Goal: Communication & Community: Answer question/provide support

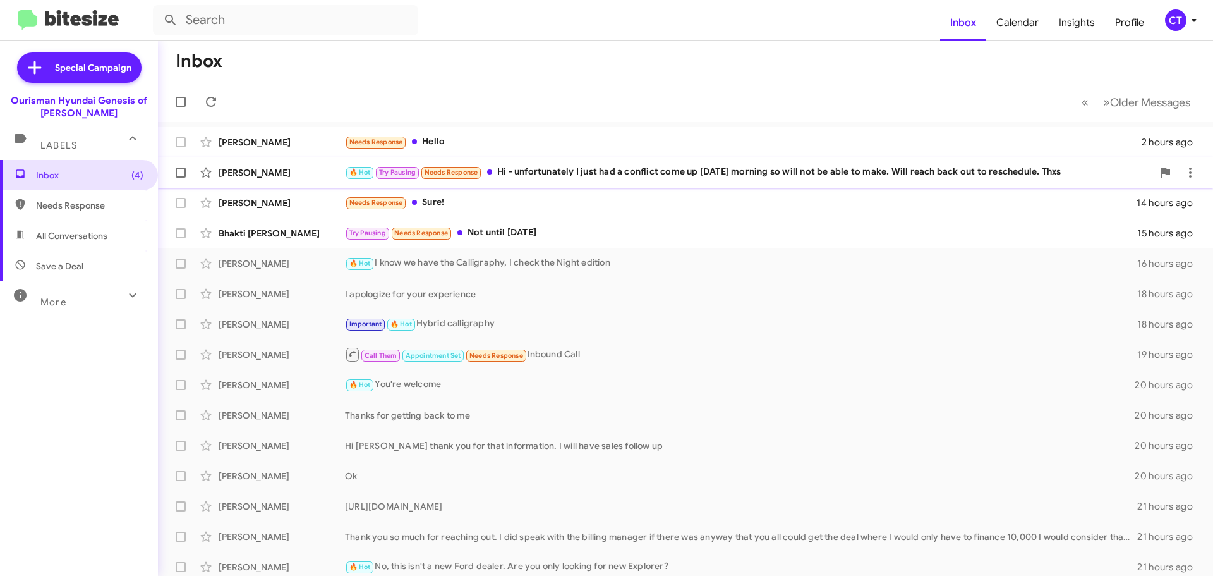
click at [622, 178] on div "🔥 Hot Try Pausing Needs Response Hi - unfortunately I just had a conflict come …" at bounding box center [749, 172] width 808 height 15
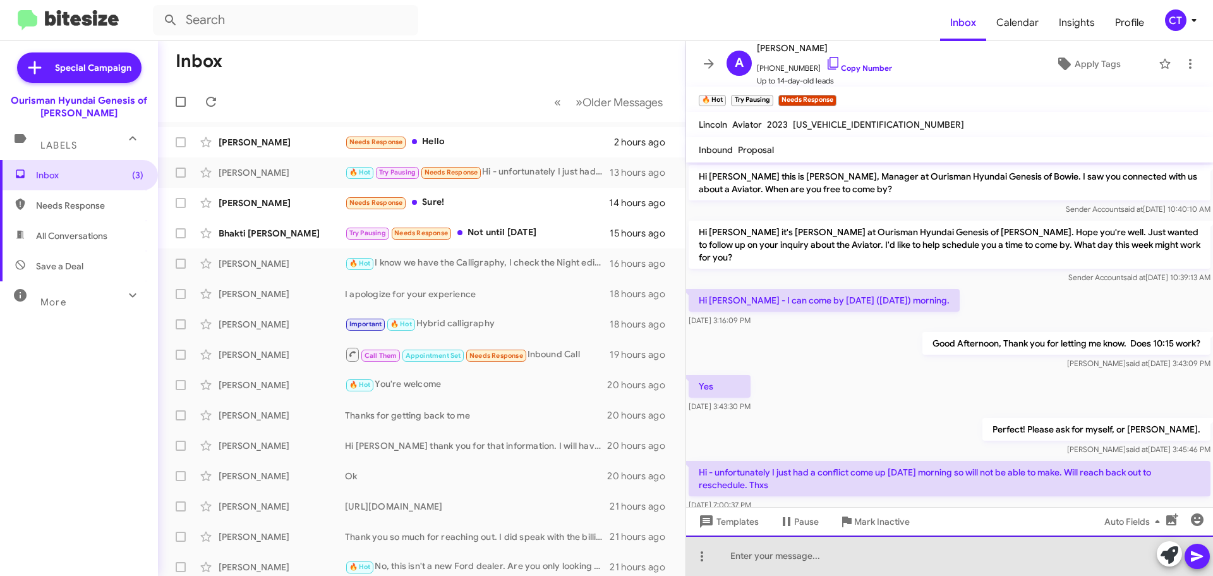
click at [841, 559] on div at bounding box center [949, 555] width 527 height 40
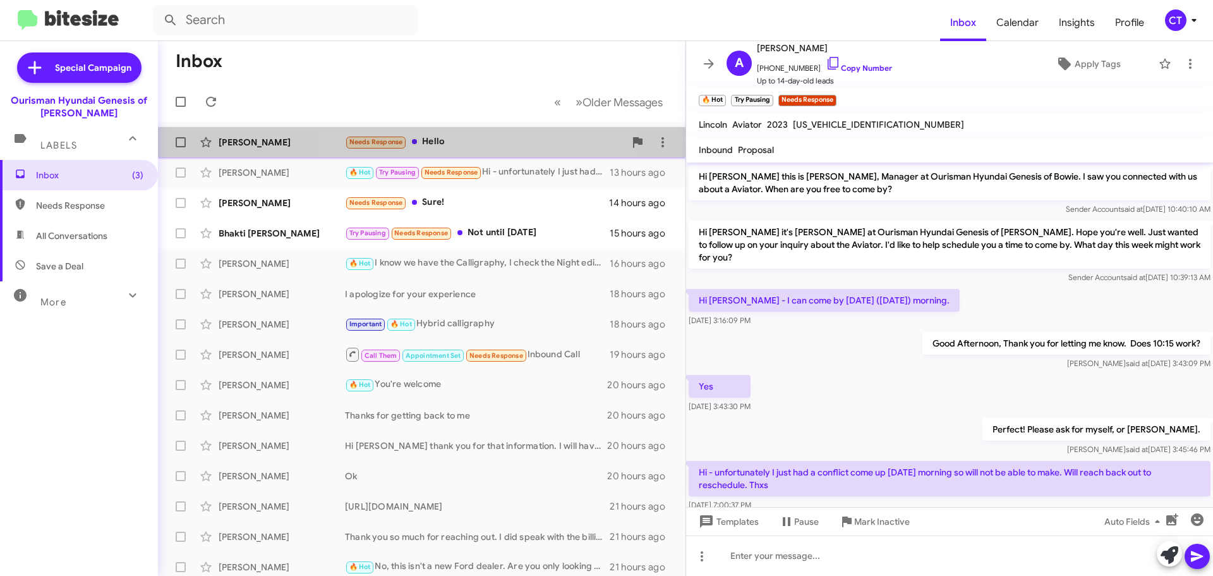
click at [451, 138] on div "Needs Response Hello" at bounding box center [485, 142] width 280 height 15
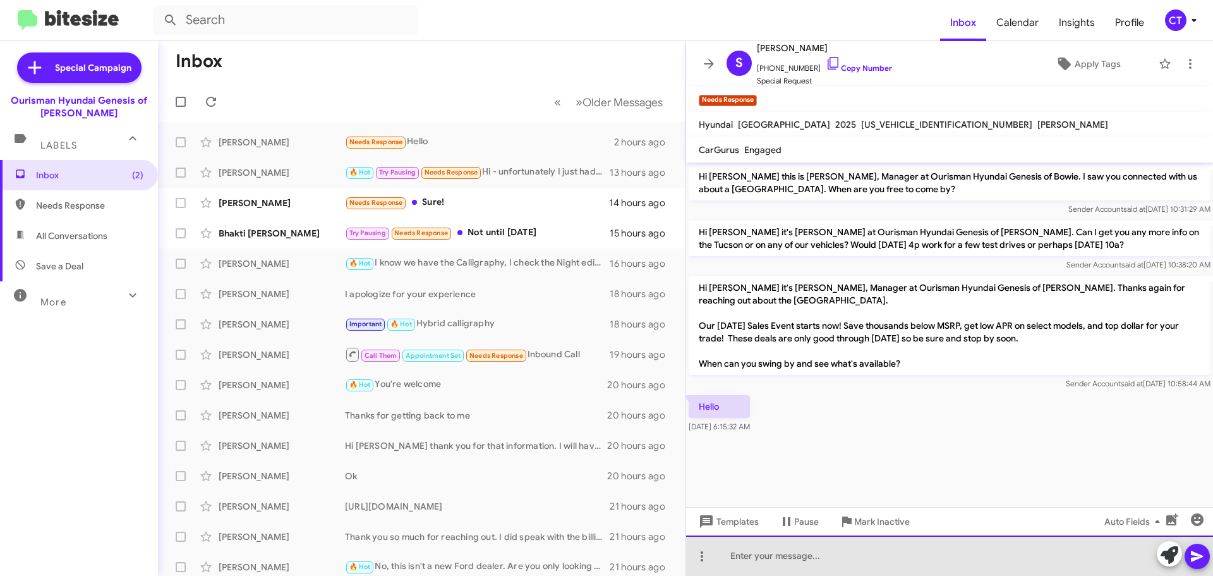
click at [842, 568] on div at bounding box center [949, 555] width 527 height 40
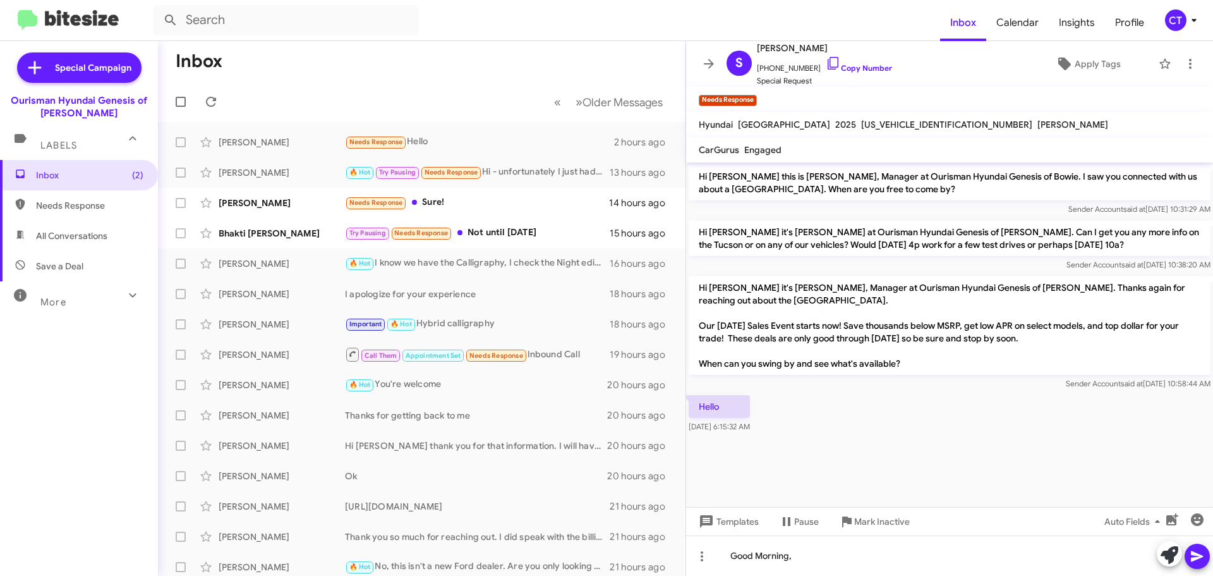
click at [1190, 555] on icon at bounding box center [1197, 555] width 15 height 15
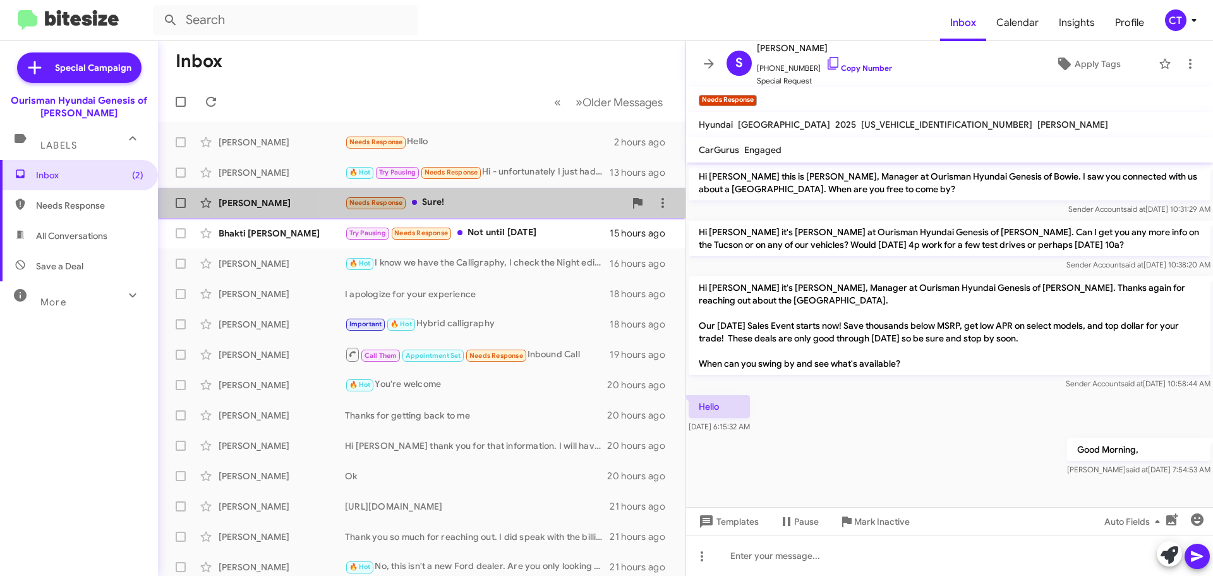
click at [516, 212] on div "[PERSON_NAME] Needs Response Sure! 14 hours ago" at bounding box center [421, 202] width 507 height 25
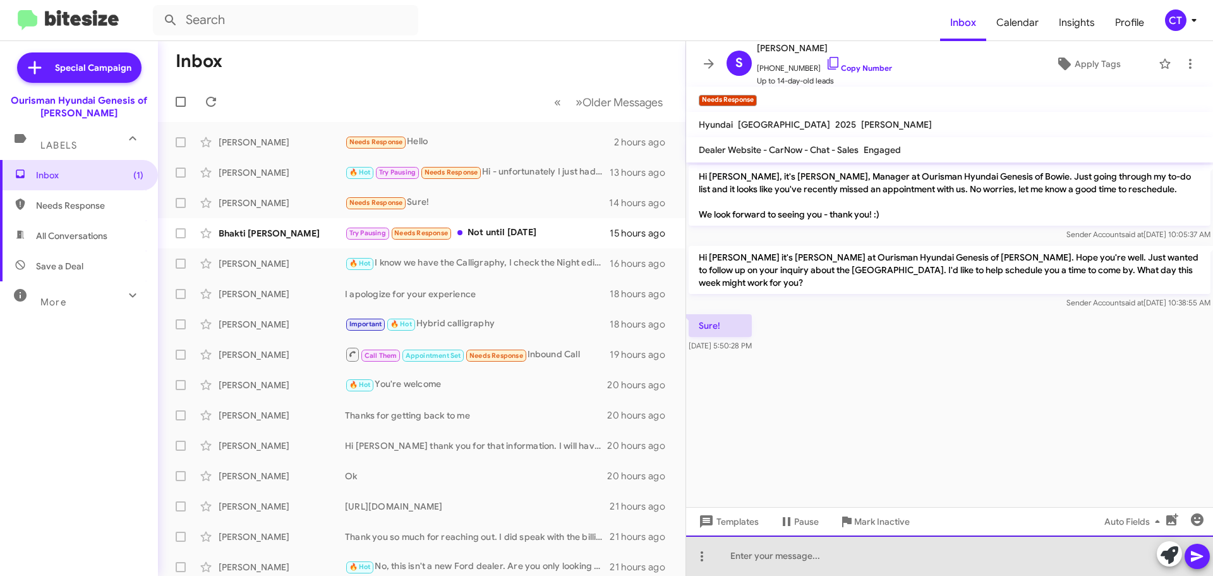
click at [781, 554] on div at bounding box center [949, 555] width 527 height 40
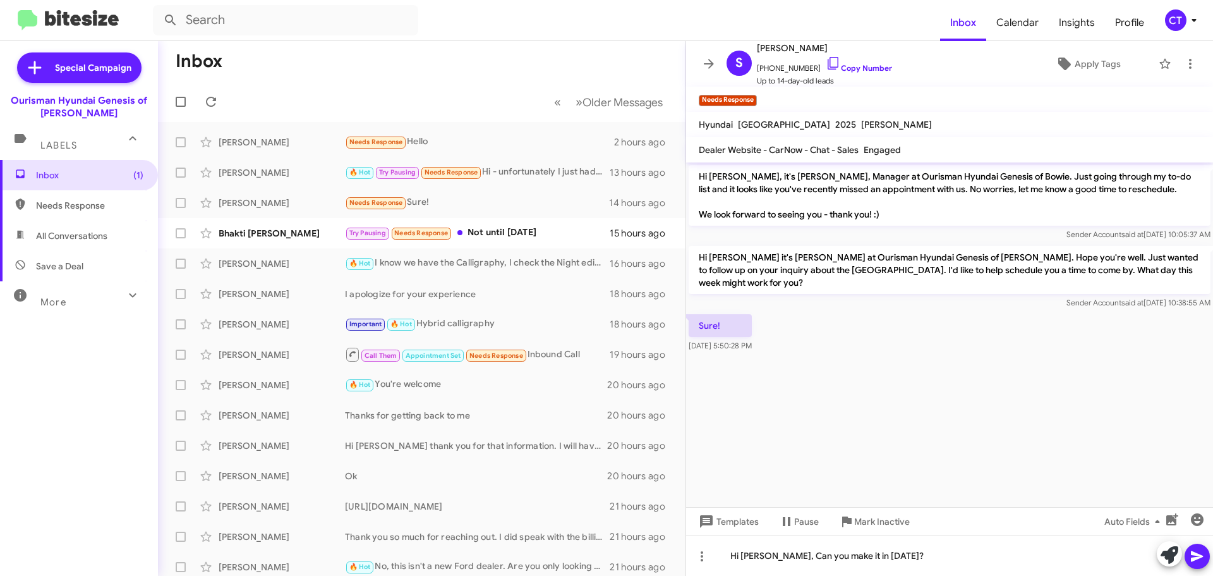
click at [1195, 567] on span at bounding box center [1197, 555] width 15 height 25
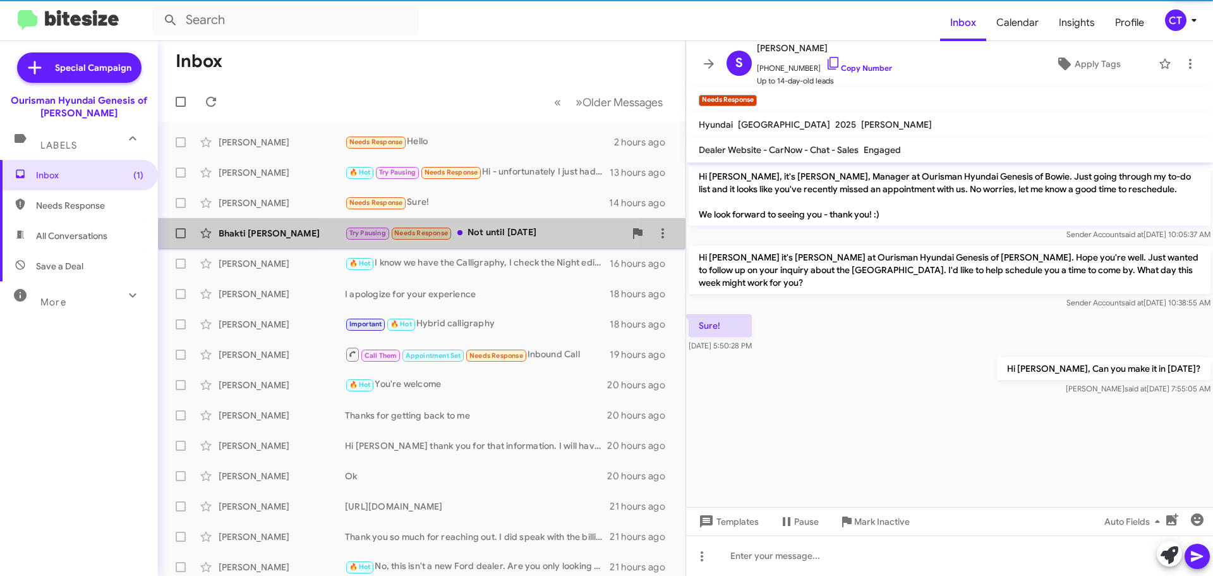
click at [485, 241] on div "Bhakti [PERSON_NAME] Try Pausing Needs Response Not until [DATE] 15 hours ago" at bounding box center [421, 233] width 507 height 25
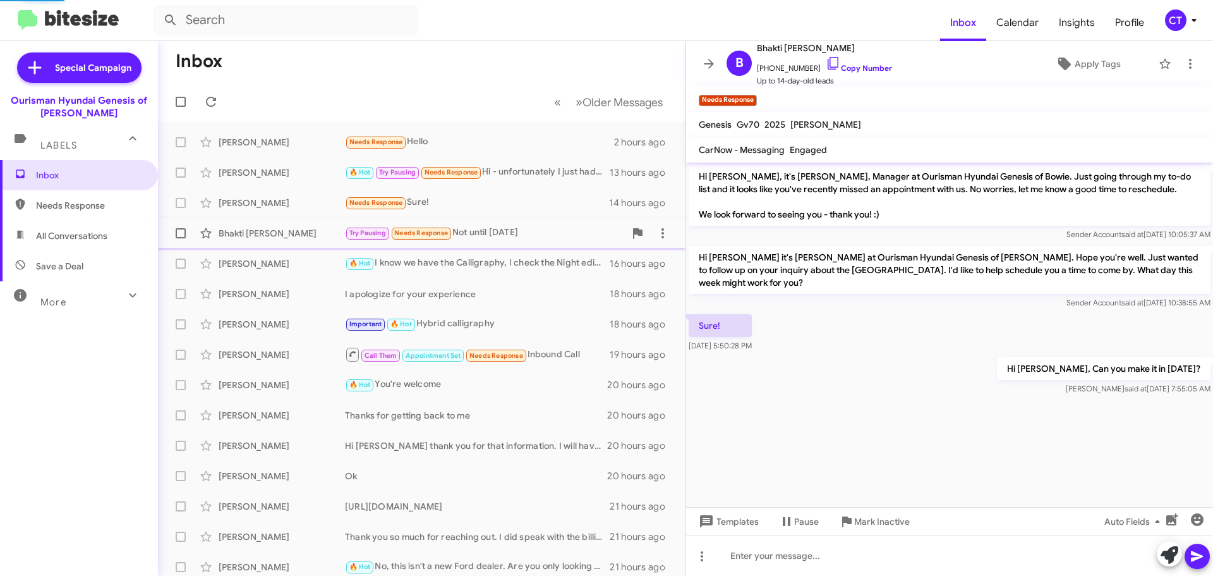
scroll to position [420, 0]
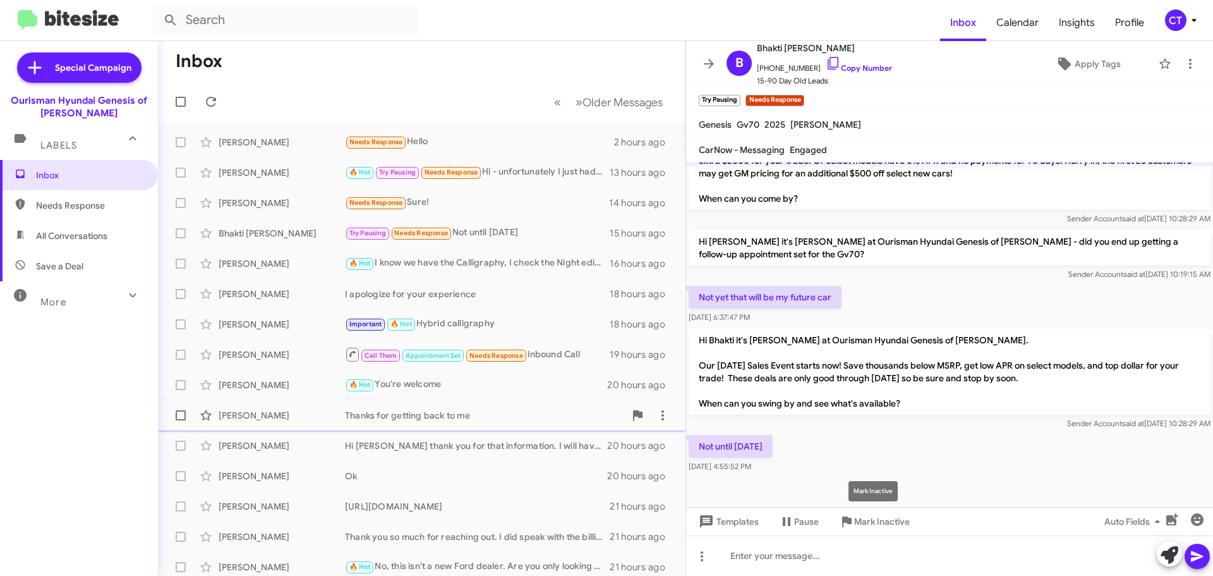
drag, startPoint x: 871, startPoint y: 517, endPoint x: 931, endPoint y: 420, distance: 114.7
click at [869, 514] on span "Mark Inactive" at bounding box center [882, 521] width 56 height 23
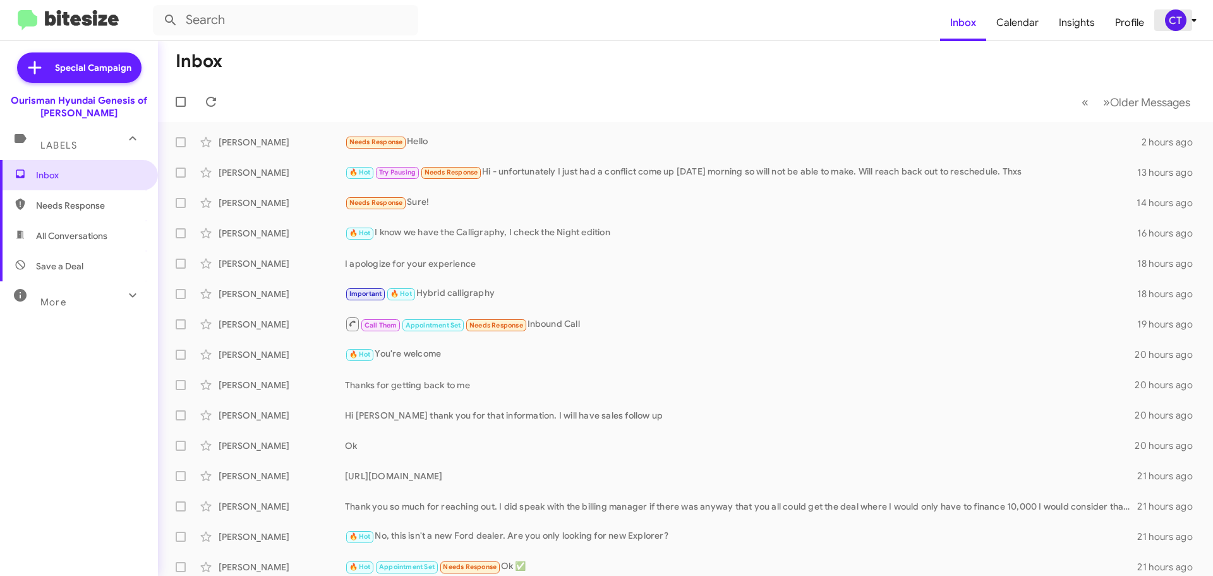
click at [1177, 20] on div "CT" at bounding box center [1175, 19] width 21 height 21
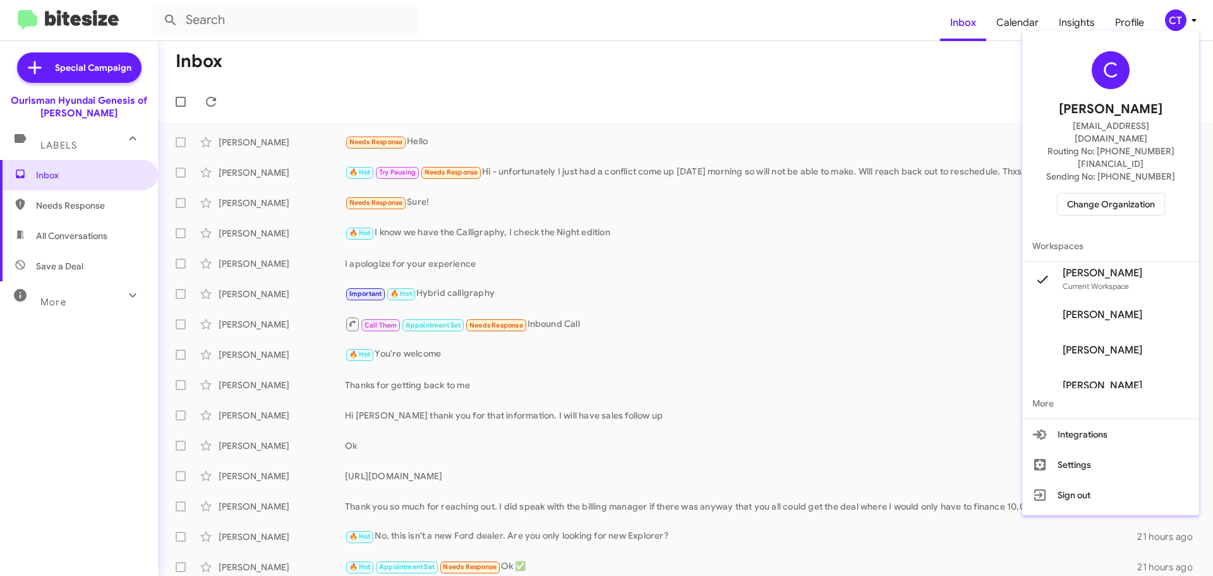
click at [1085, 193] on span "Change Organization" at bounding box center [1111, 203] width 88 height 21
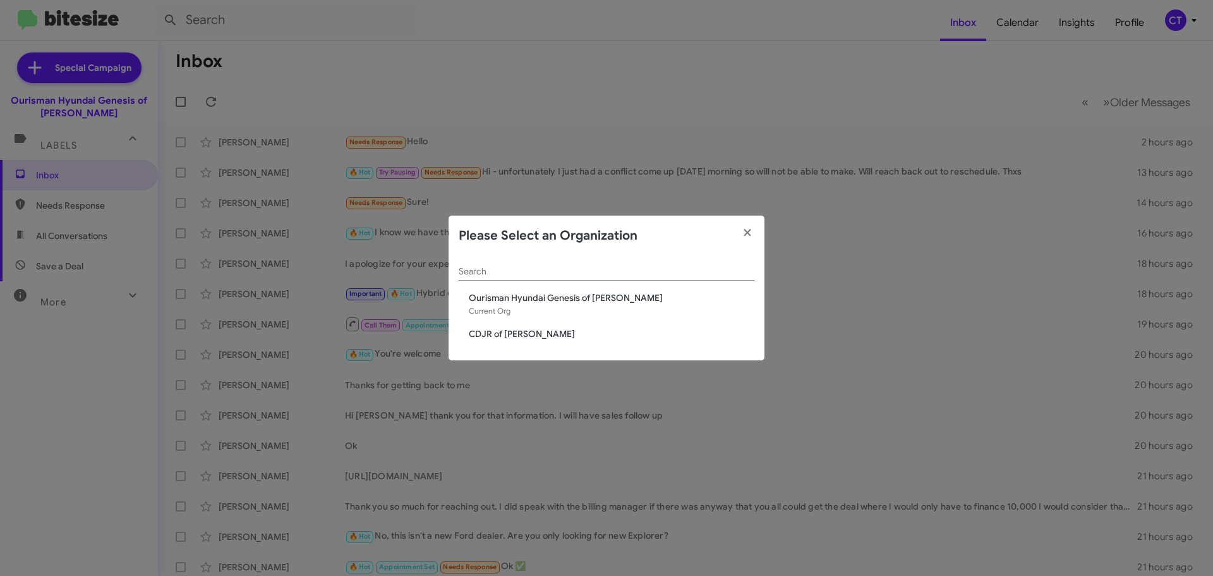
click at [505, 330] on span "CDJR of [PERSON_NAME]" at bounding box center [612, 333] width 286 height 13
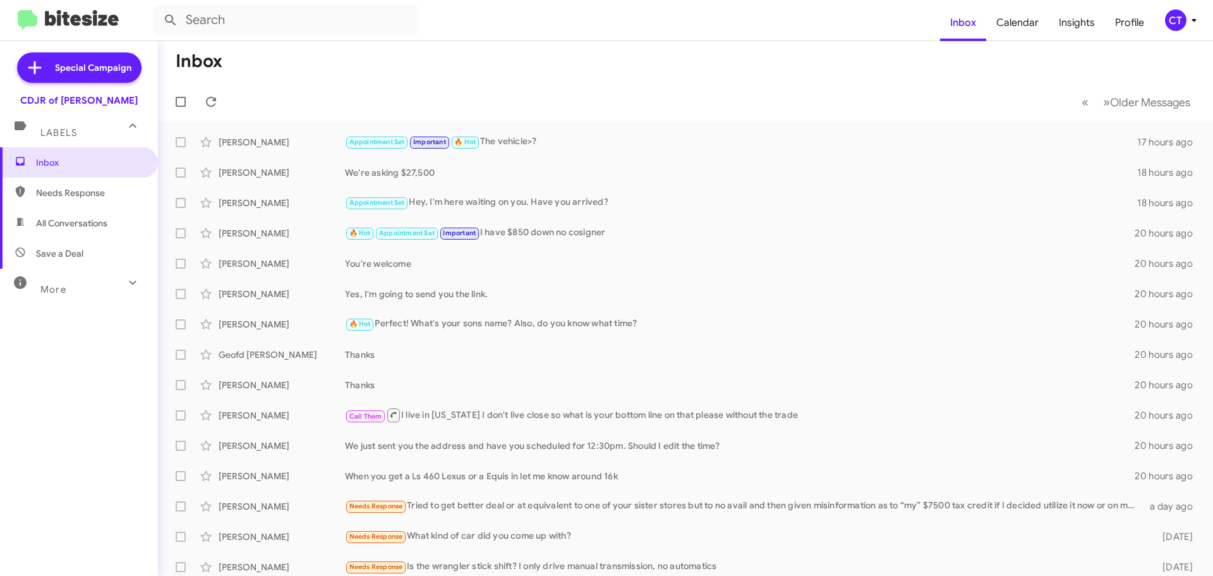
click at [1185, 18] on div "CT" at bounding box center [1175, 19] width 21 height 21
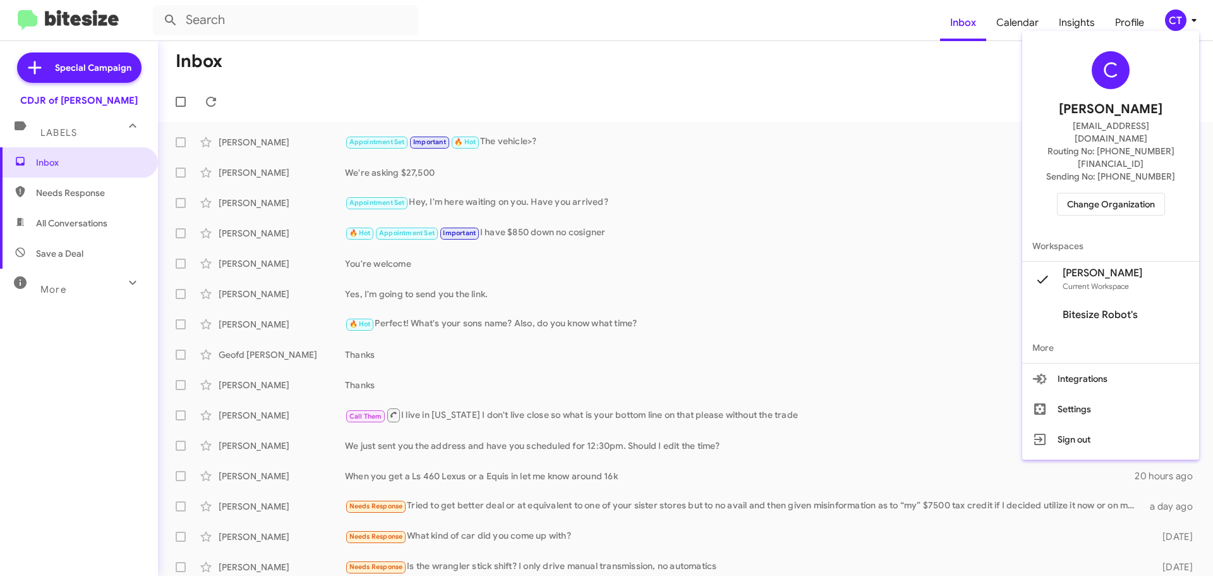
click at [1120, 193] on span "Change Organization" at bounding box center [1111, 203] width 88 height 21
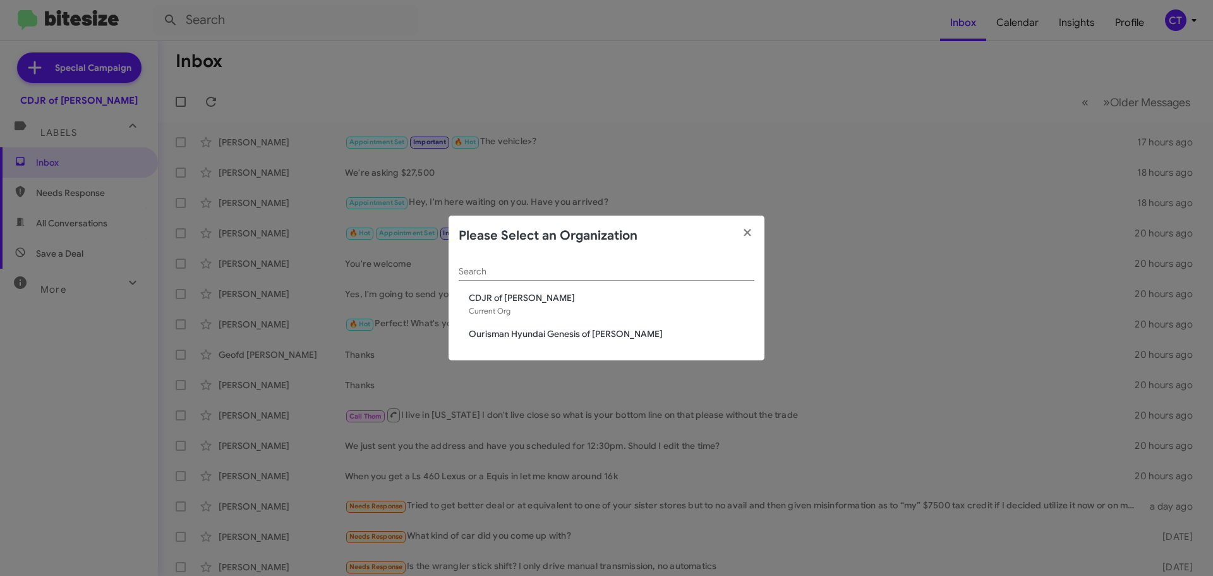
click at [485, 334] on span "Ourisman Hyundai Genesis of [PERSON_NAME]" at bounding box center [612, 333] width 286 height 13
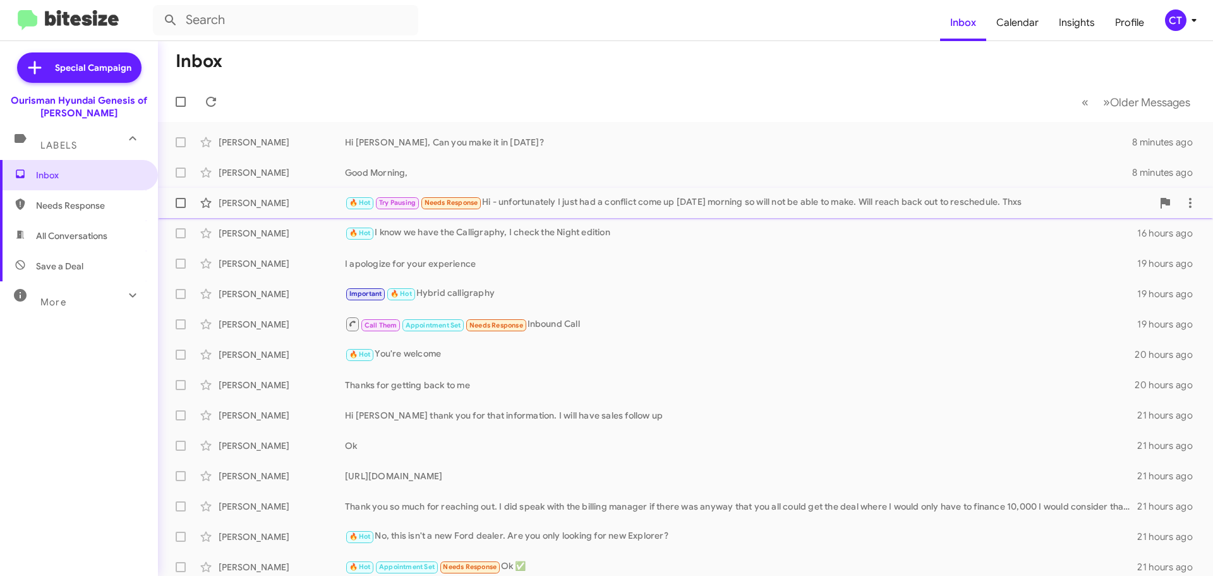
click at [567, 198] on div "🔥 Hot Try Pausing Needs Response Hi - unfortunately I just had a conflict come …" at bounding box center [749, 202] width 808 height 15
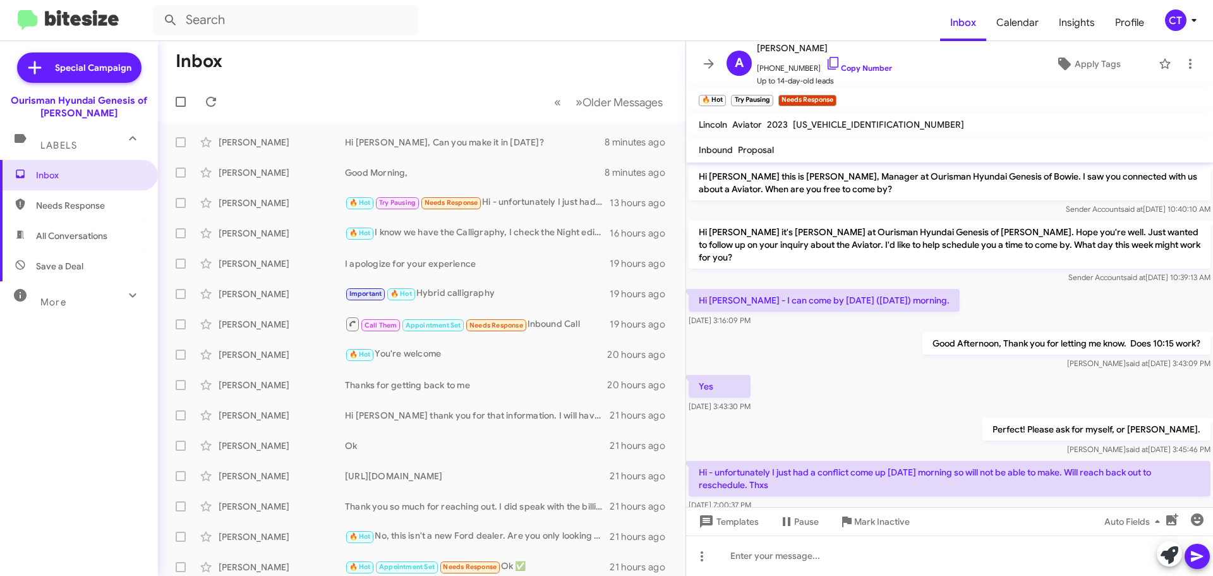
scroll to position [16, 0]
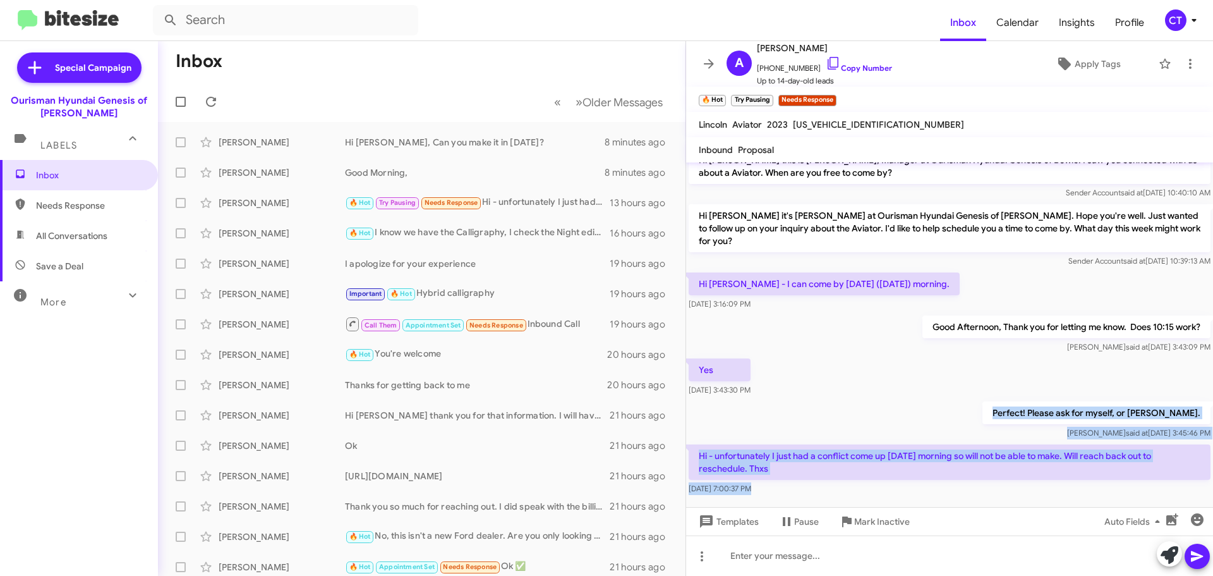
drag, startPoint x: 1015, startPoint y: 414, endPoint x: 1181, endPoint y: 495, distance: 184.2
click at [1181, 495] on cdk-virtual-scroll-viewport "Hi Anton this is Ciara Taylor, Manager at Ourisman Hyundai Genesis of Bowie. I …" at bounding box center [949, 334] width 527 height 344
copy div "Perfect! Please ask for myself, or Brandon. Ciara said at Aug 22, 2025, 3:45:46…"
